Goal: Transaction & Acquisition: Purchase product/service

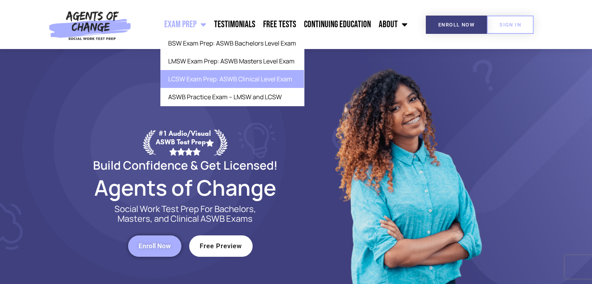
click at [199, 78] on link "LCSW Exam Prep: ASWB Clinical Level Exam" at bounding box center [232, 79] width 144 height 18
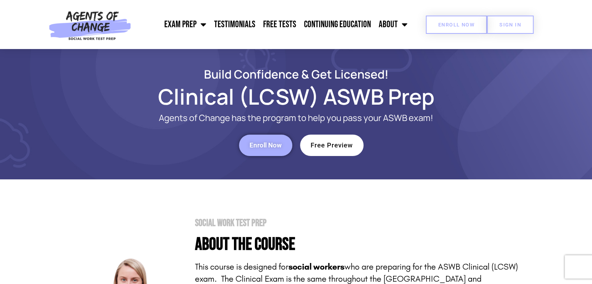
click at [450, 26] on span "Enroll Now" at bounding box center [456, 24] width 36 height 5
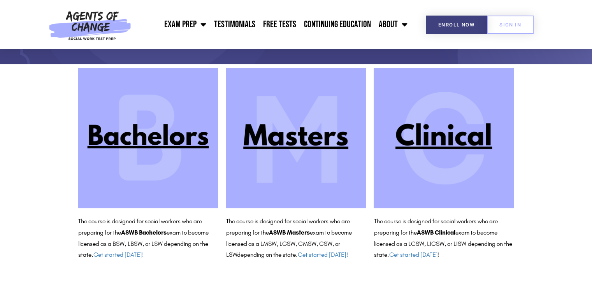
scroll to position [59, 0]
click at [437, 140] on img at bounding box center [443, 138] width 140 height 140
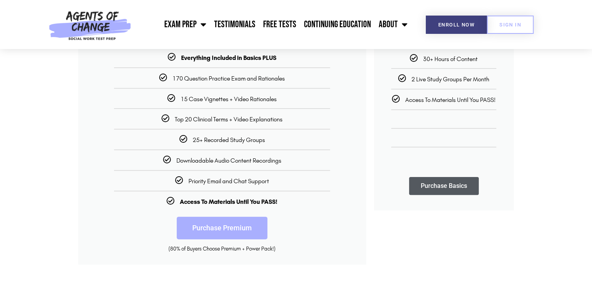
scroll to position [190, 0]
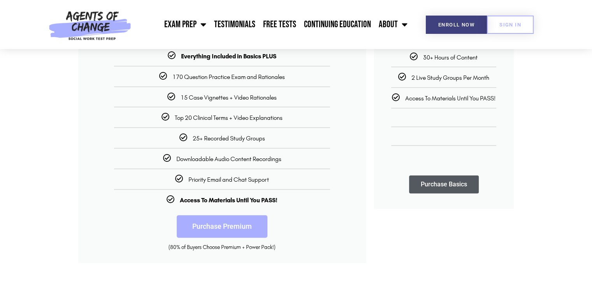
click at [222, 229] on link "Purchase Premium" at bounding box center [222, 226] width 91 height 23
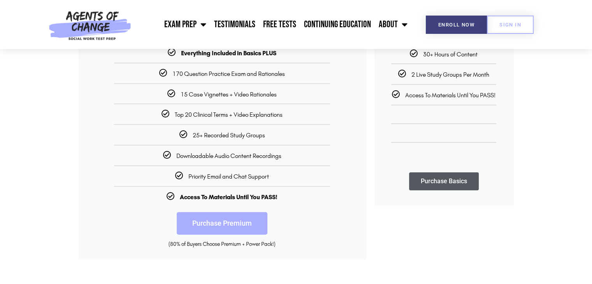
scroll to position [193, 0]
click at [217, 223] on link "Purchase Premium" at bounding box center [222, 223] width 91 height 23
